Goal: Information Seeking & Learning: Learn about a topic

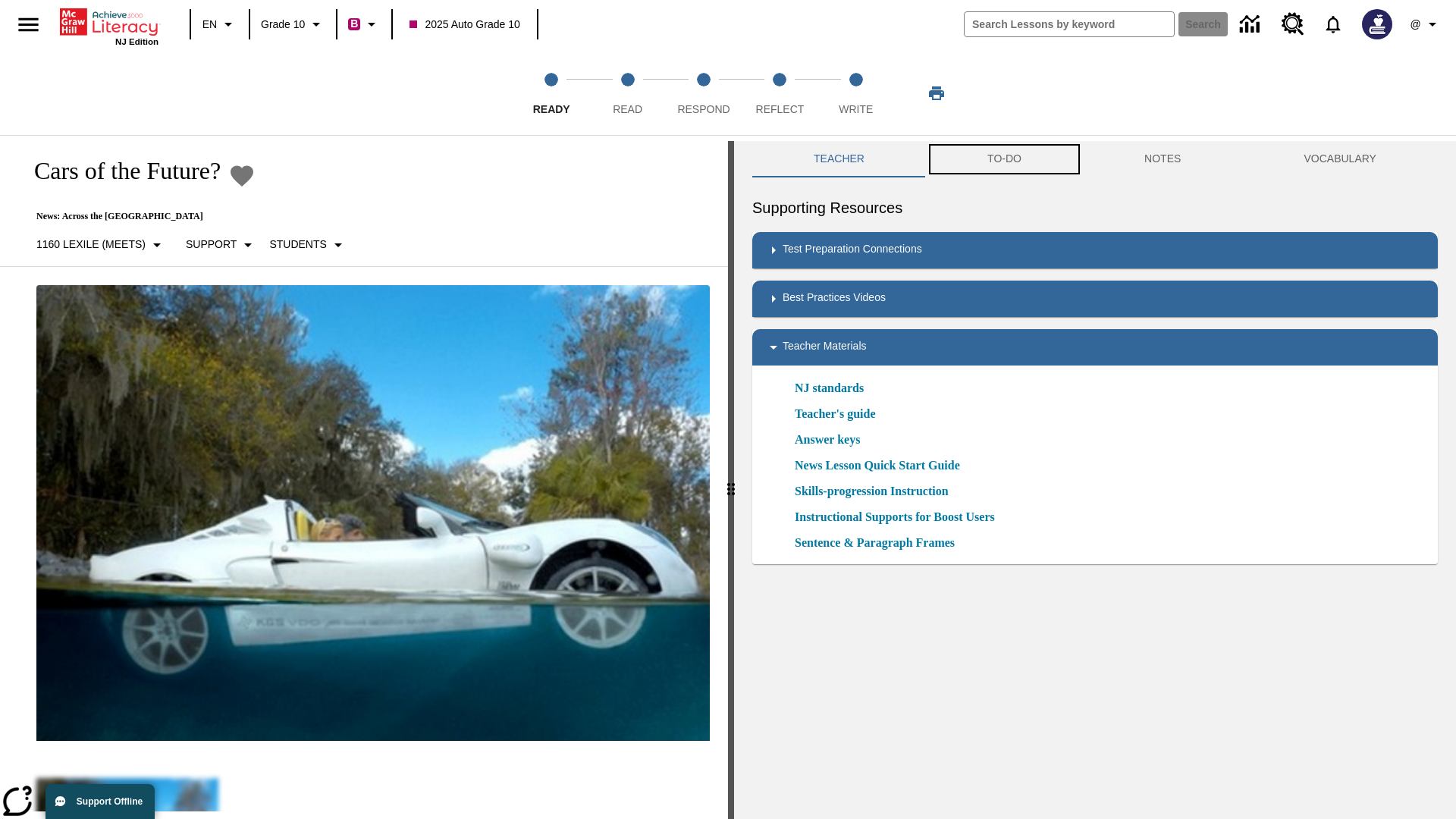
click at [1005, 159] on button "TO-DO" at bounding box center [1004, 159] width 157 height 36
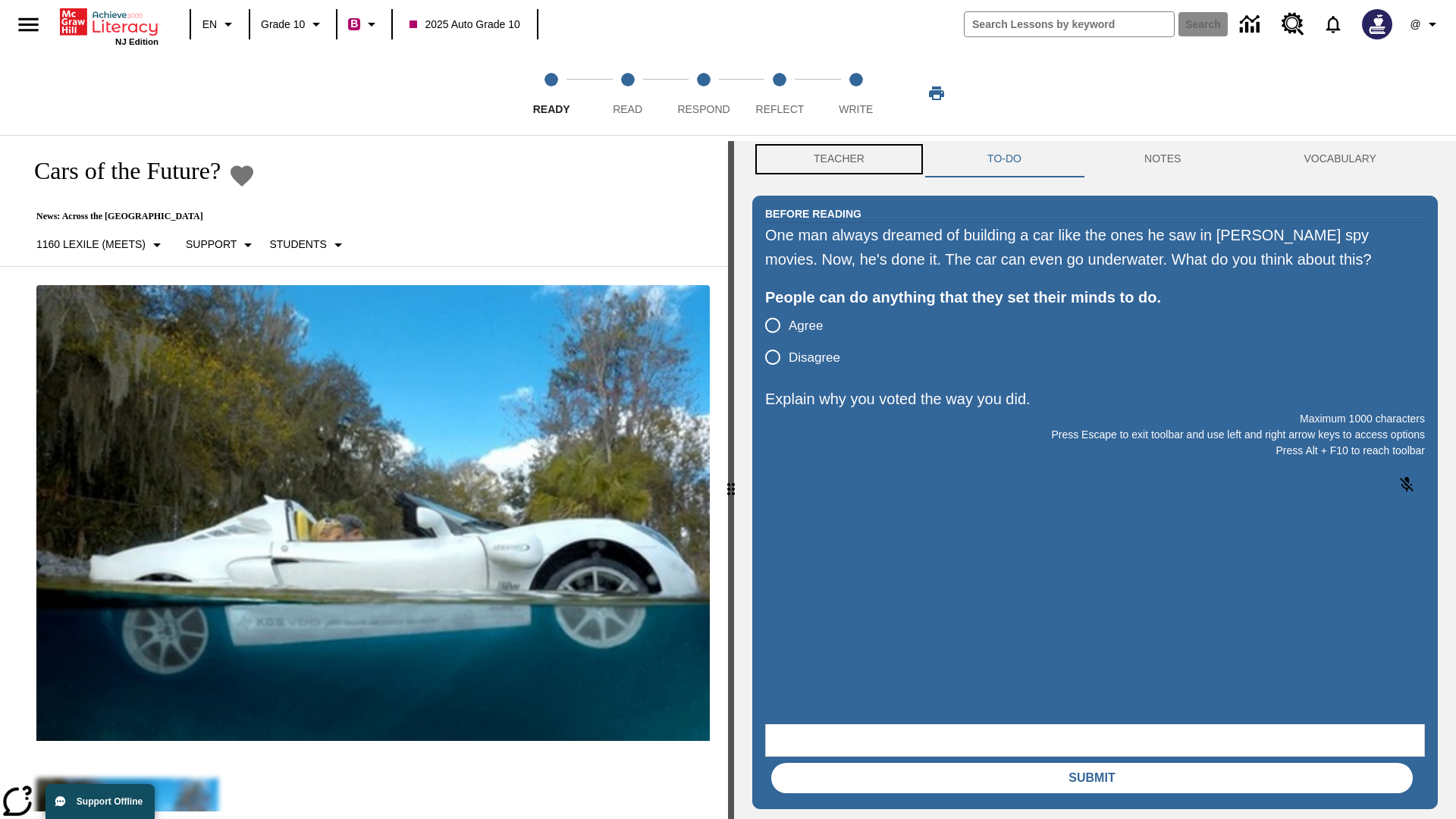
scroll to position [1, 0]
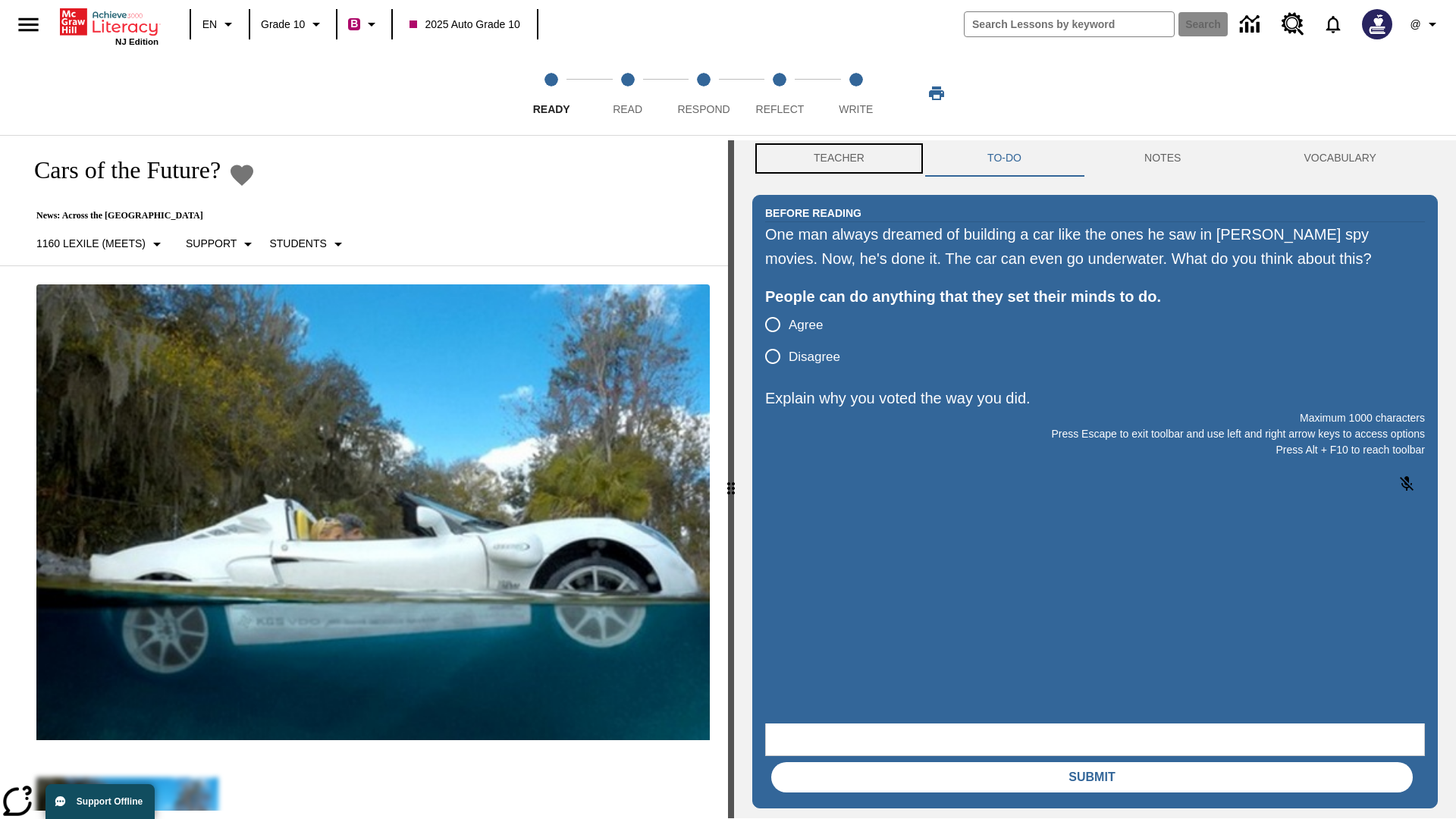
click at [839, 159] on button "Teacher" at bounding box center [839, 159] width 173 height 36
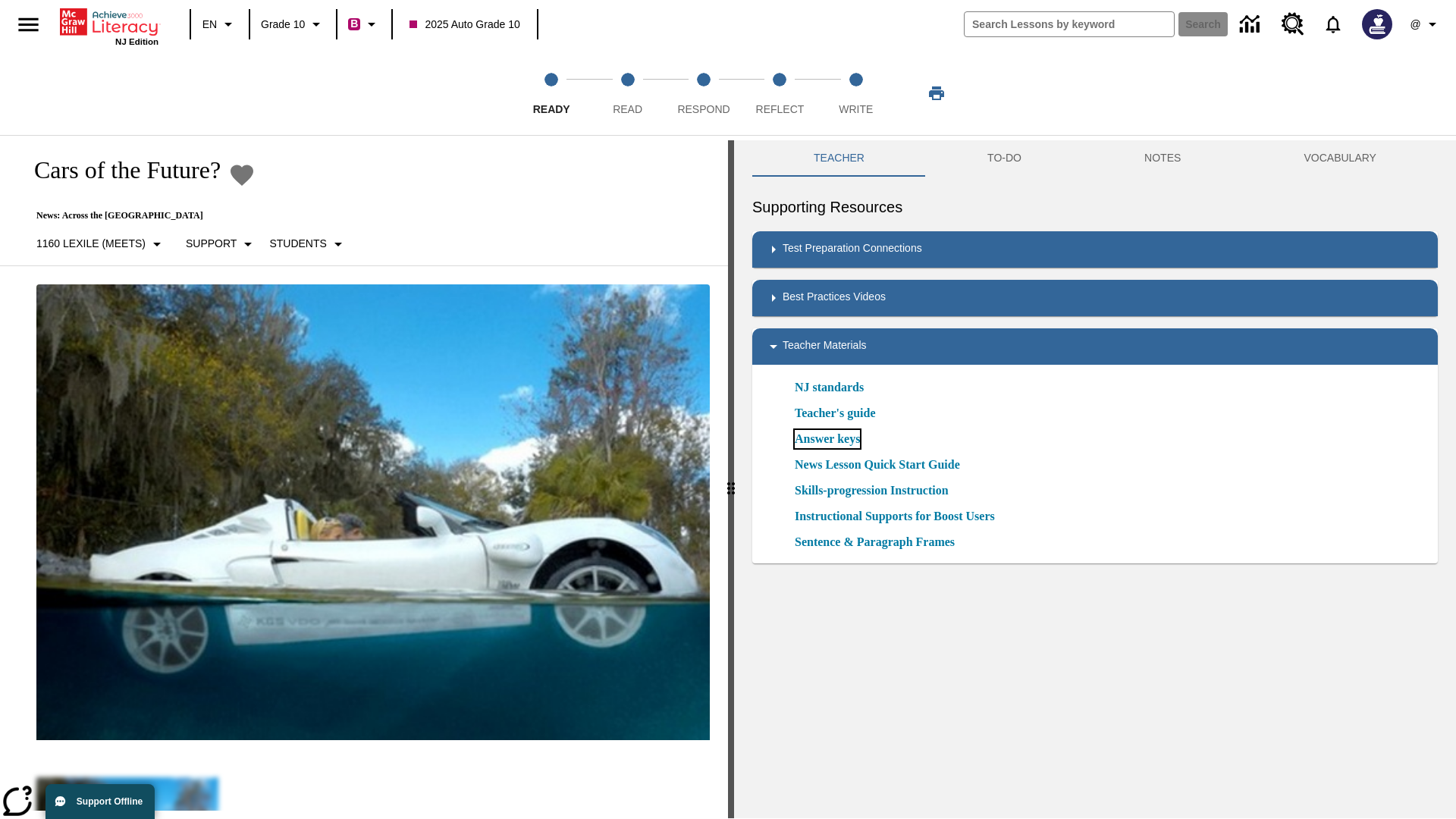
click at [832, 439] on link "Answer keys" at bounding box center [828, 439] width 65 height 18
click at [627, 94] on span "Read" at bounding box center [627, 104] width 30 height 27
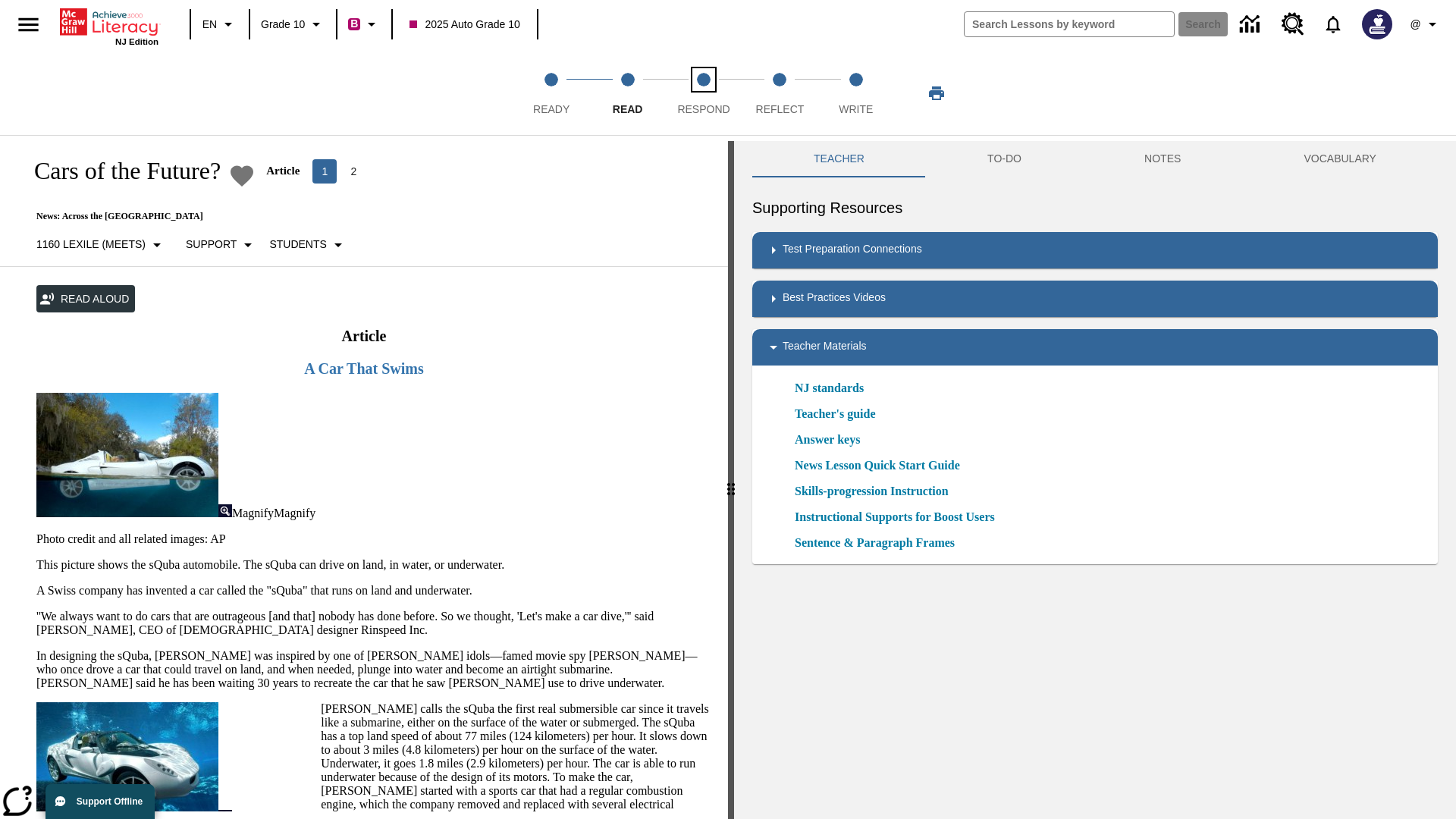
click at [703, 94] on span "Respond" at bounding box center [703, 104] width 53 height 27
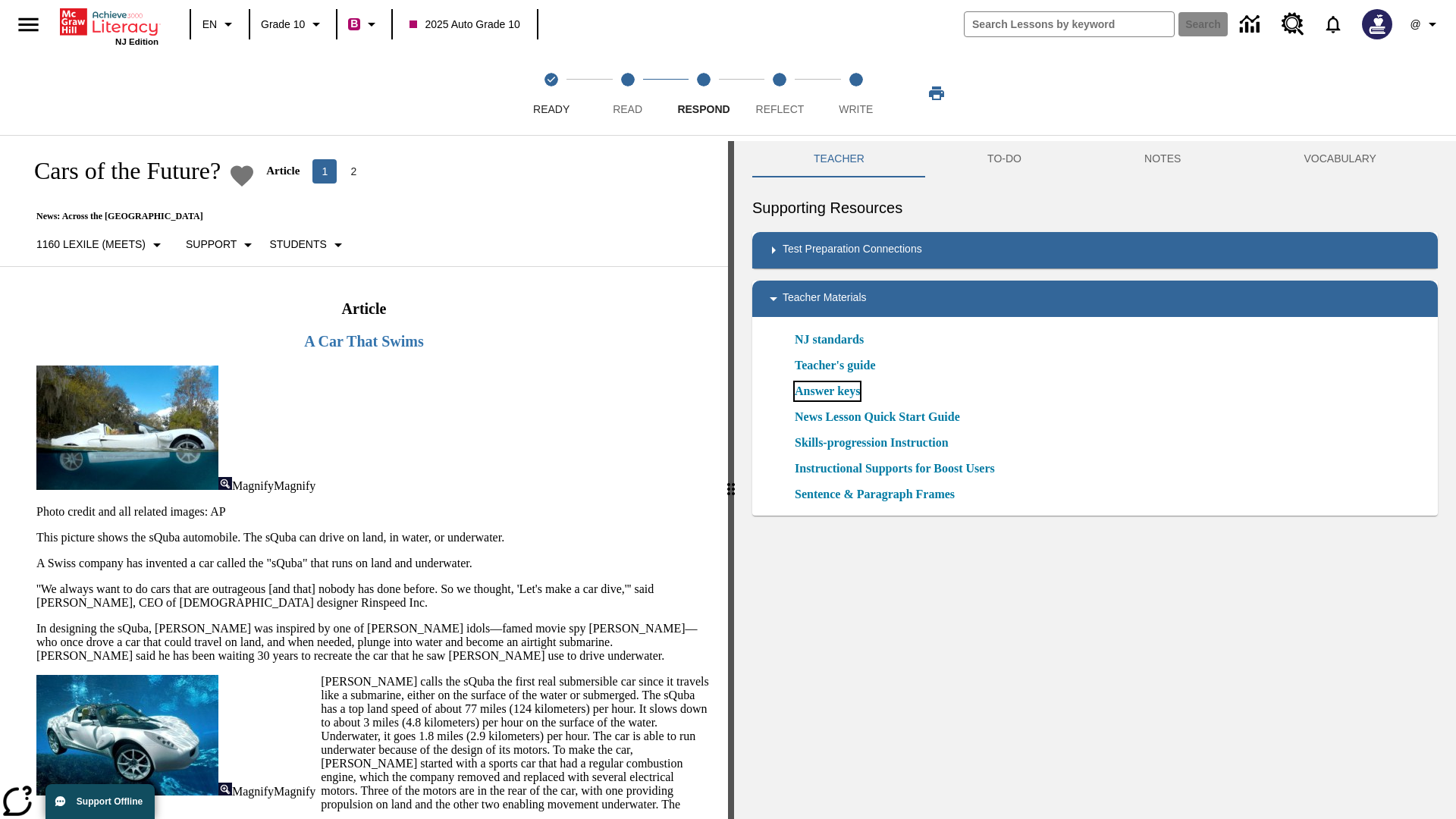
click at [832, 391] on link "Answer keys" at bounding box center [828, 391] width 65 height 18
